Goal: Transaction & Acquisition: Purchase product/service

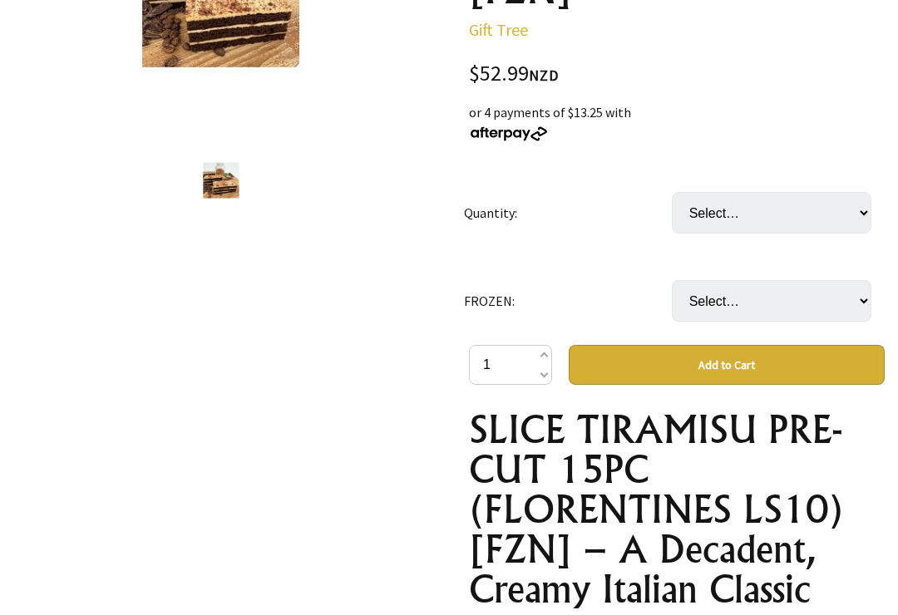
scroll to position [355, 0]
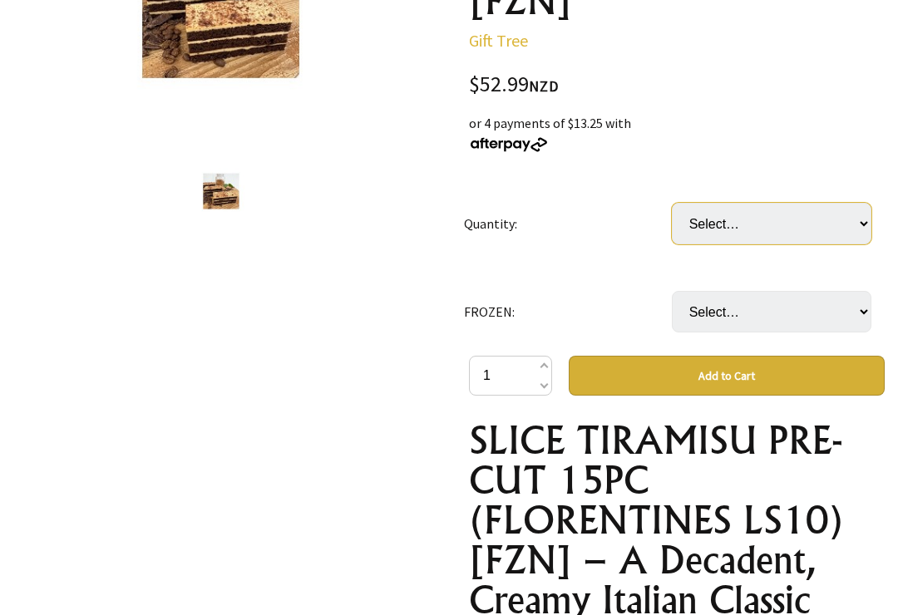
click at [864, 218] on select "Select… EA CTN(6xEA) (+ $264.95)" at bounding box center [772, 224] width 200 height 42
select select "EA"
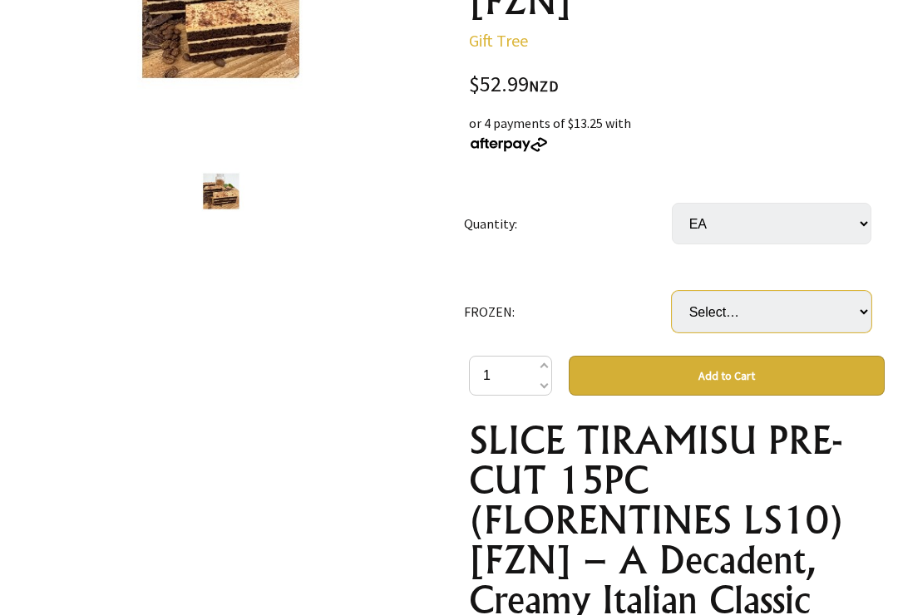
click at [862, 313] on select "Select… only available in Chirstchurch" at bounding box center [772, 312] width 200 height 42
select select "only available in [GEOGRAPHIC_DATA]"
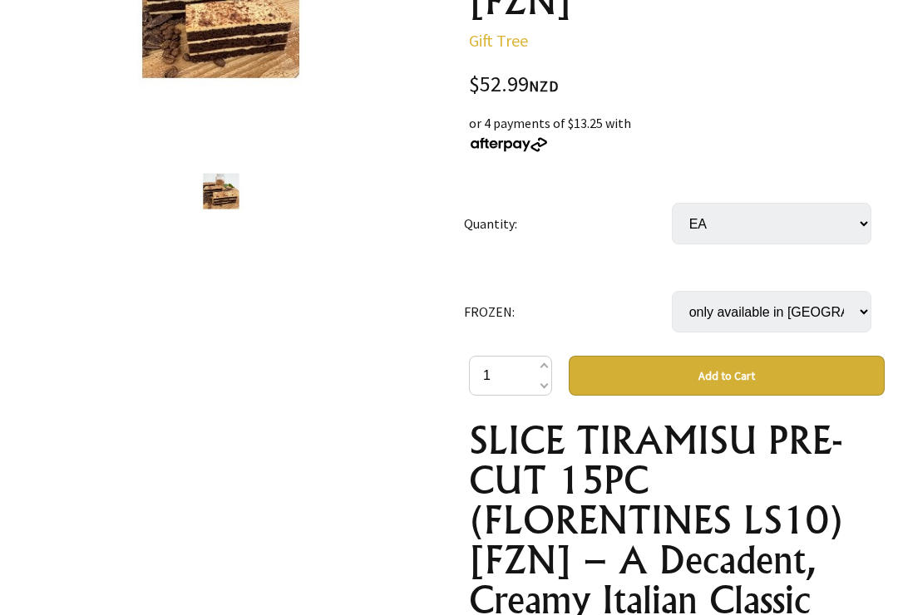
click at [733, 383] on button "Add to Cart" at bounding box center [727, 376] width 316 height 40
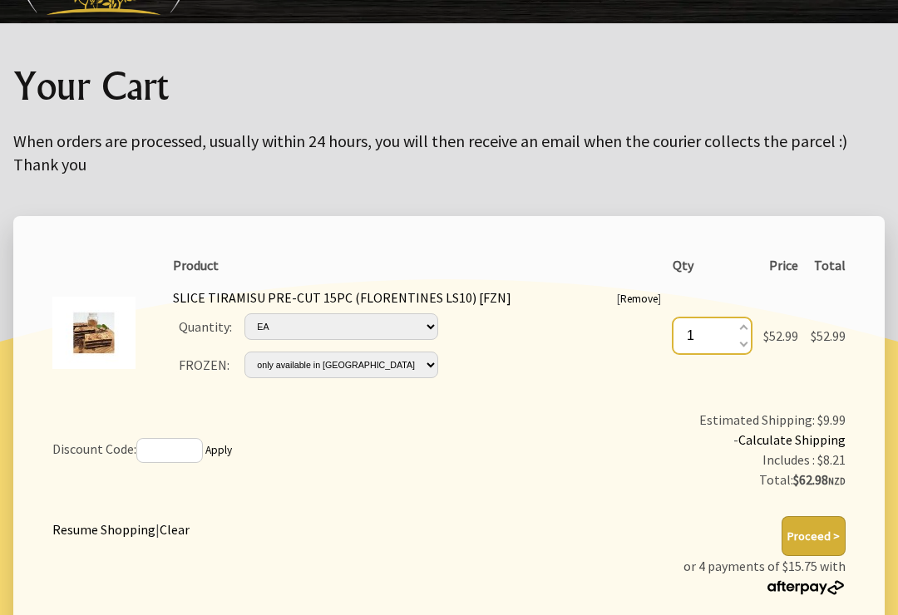
click at [739, 319] on input "1" at bounding box center [712, 337] width 79 height 37
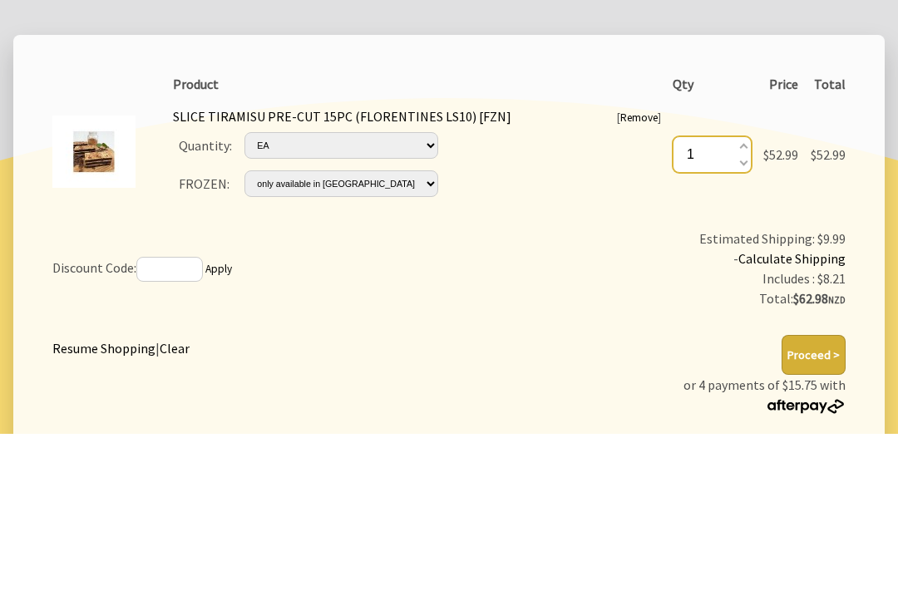
click at [705, 319] on input "1" at bounding box center [712, 337] width 79 height 37
type input "1"
type input "0"
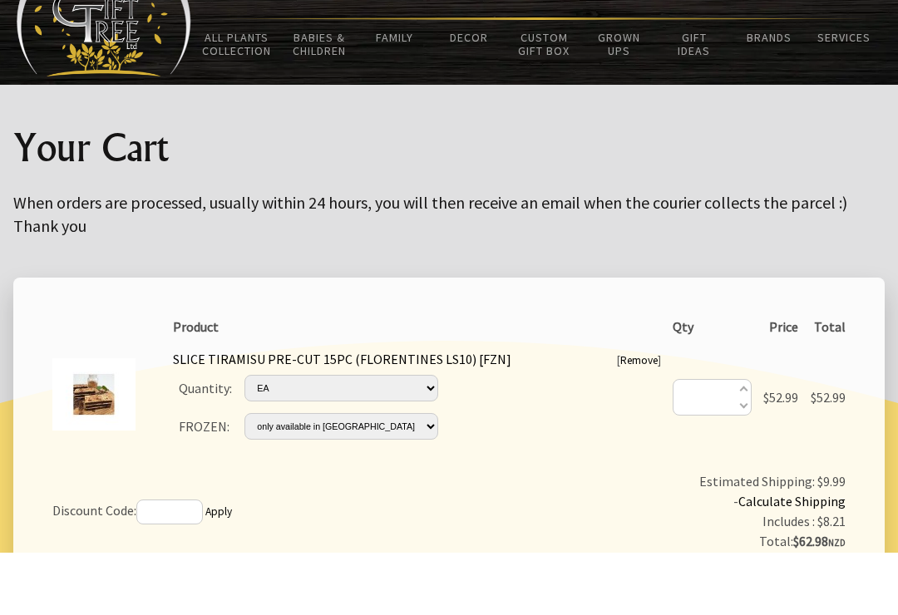
scroll to position [10, 0]
